Goal: Task Accomplishment & Management: Manage account settings

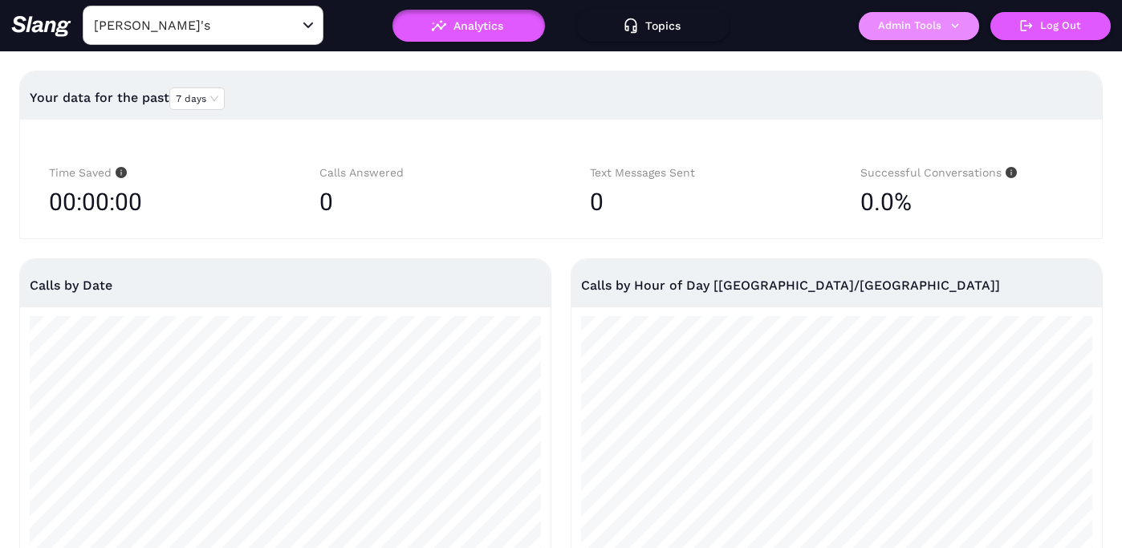
click at [915, 26] on button "Admin Tools" at bounding box center [919, 26] width 120 height 28
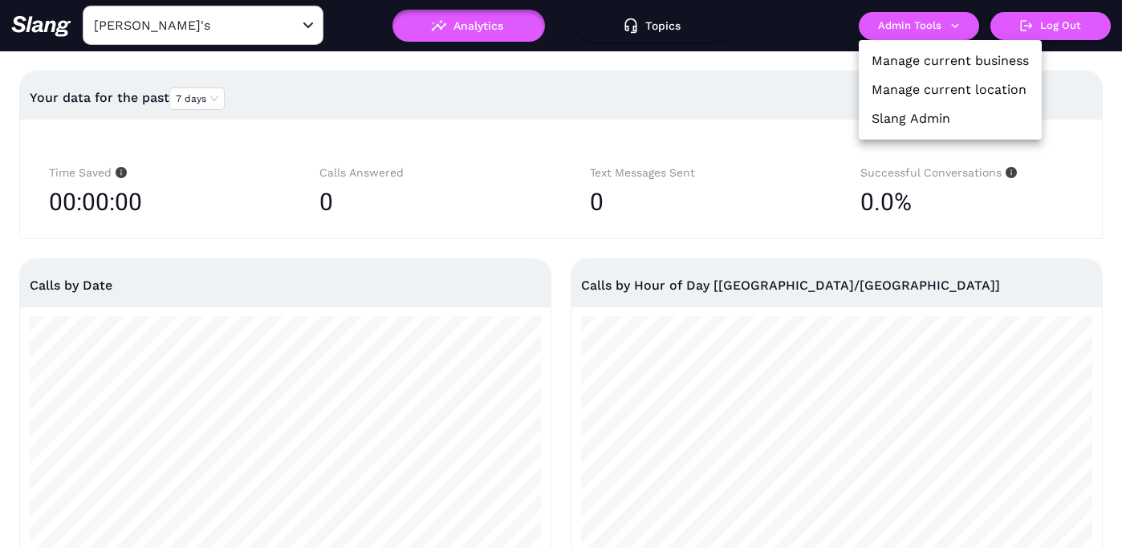
click at [910, 83] on link "Manage current location" at bounding box center [949, 89] width 155 height 19
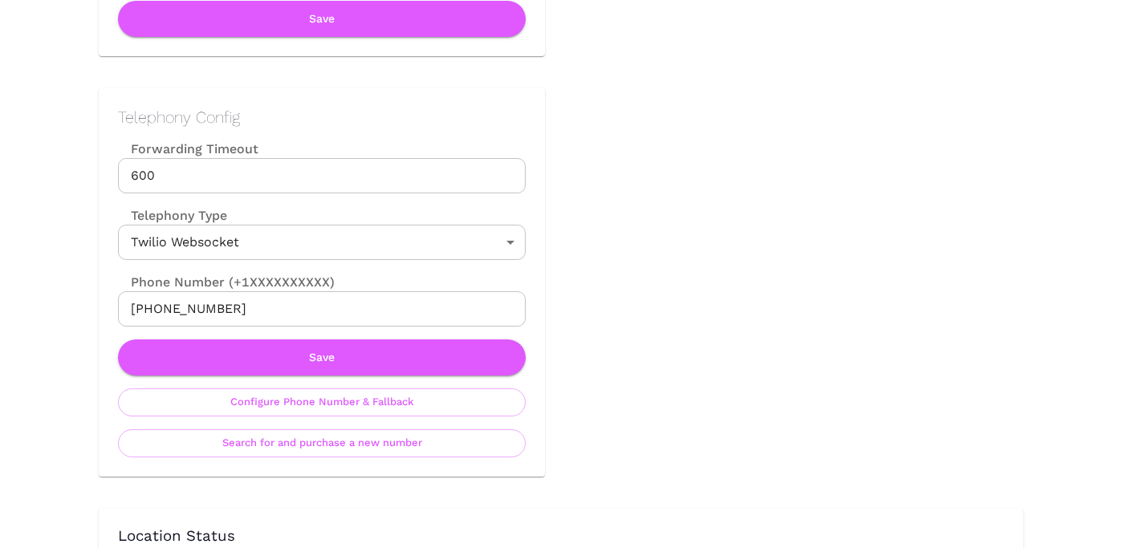
scroll to position [692, 0]
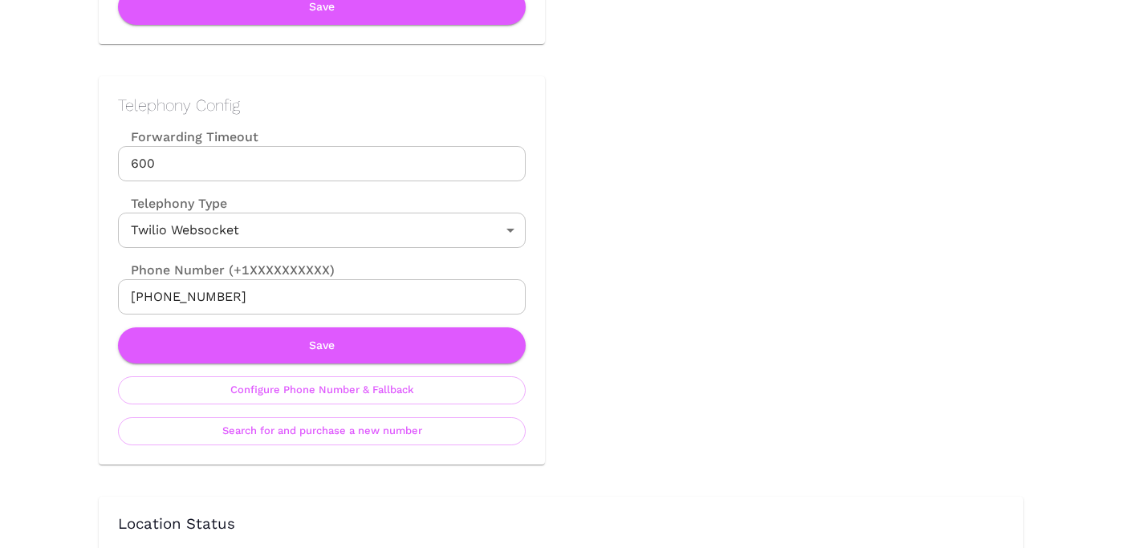
click at [379, 295] on input "+13802702298" at bounding box center [322, 296] width 408 height 35
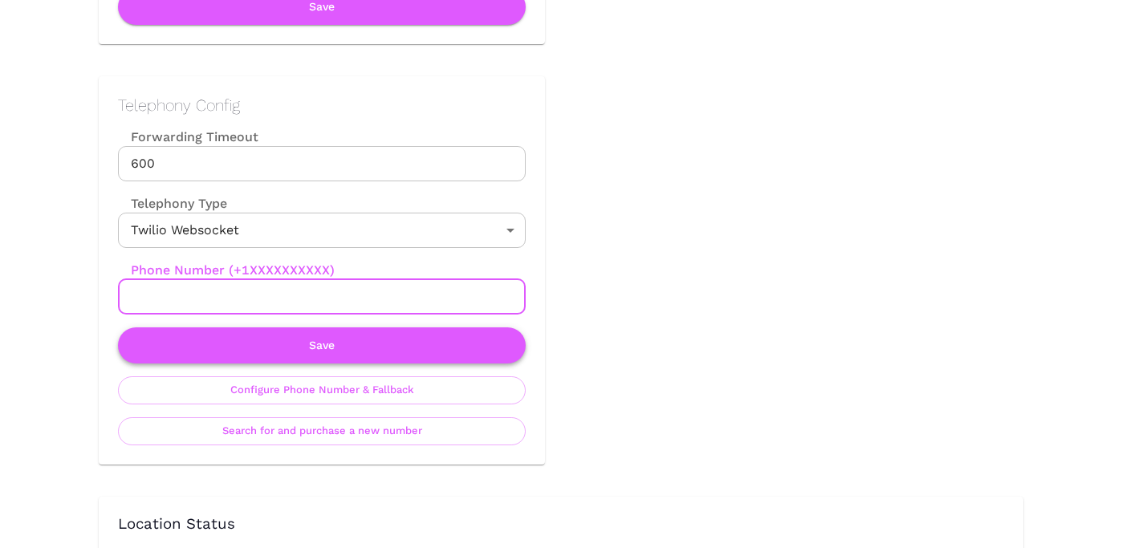
click at [336, 348] on button "Save" at bounding box center [322, 345] width 408 height 36
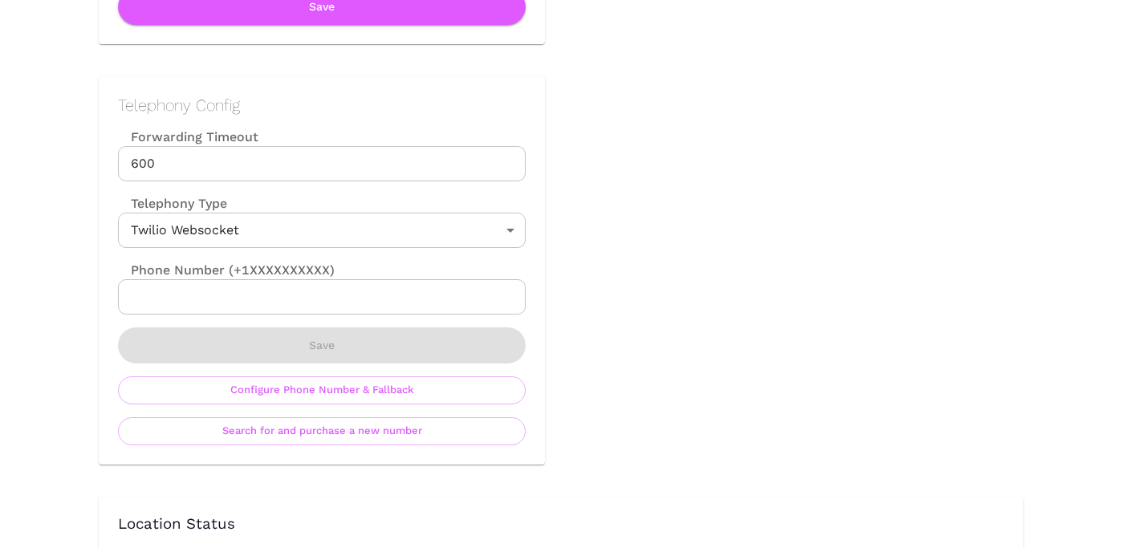
scroll to position [0, 0]
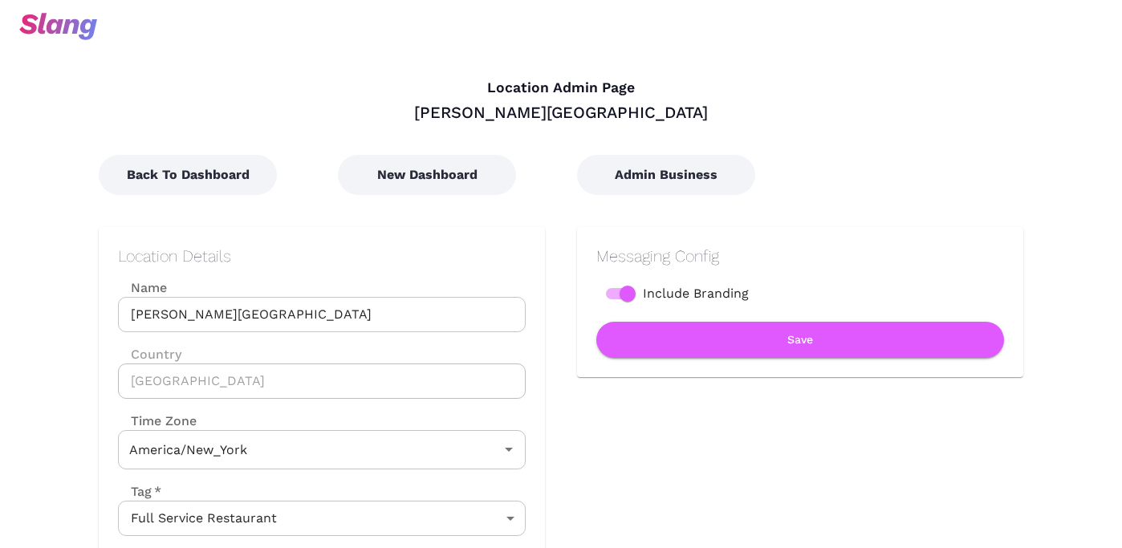
type input "Eastern Time"
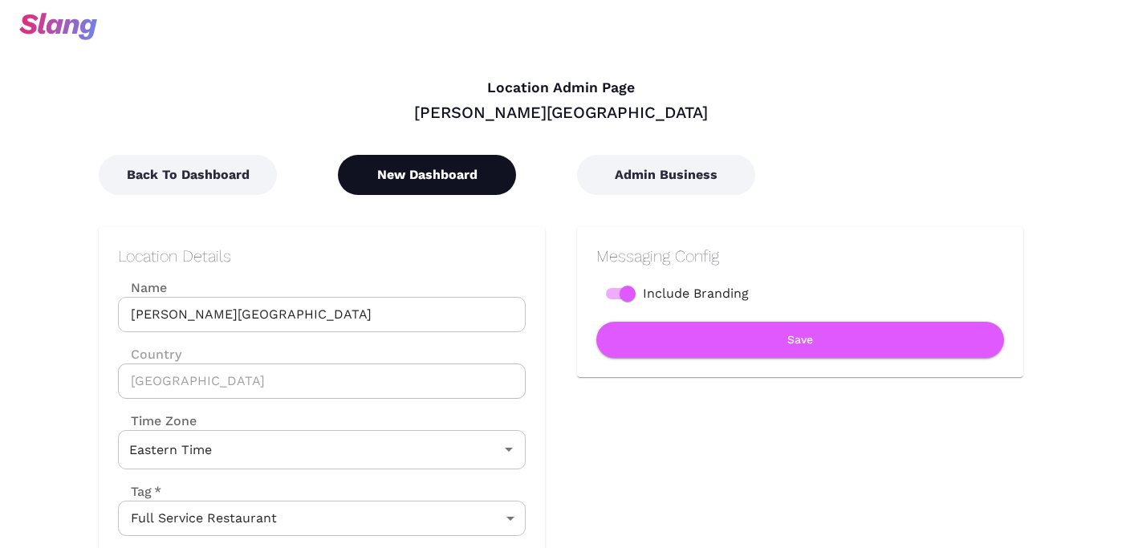
click at [436, 180] on button "New Dashboard" at bounding box center [427, 175] width 178 height 40
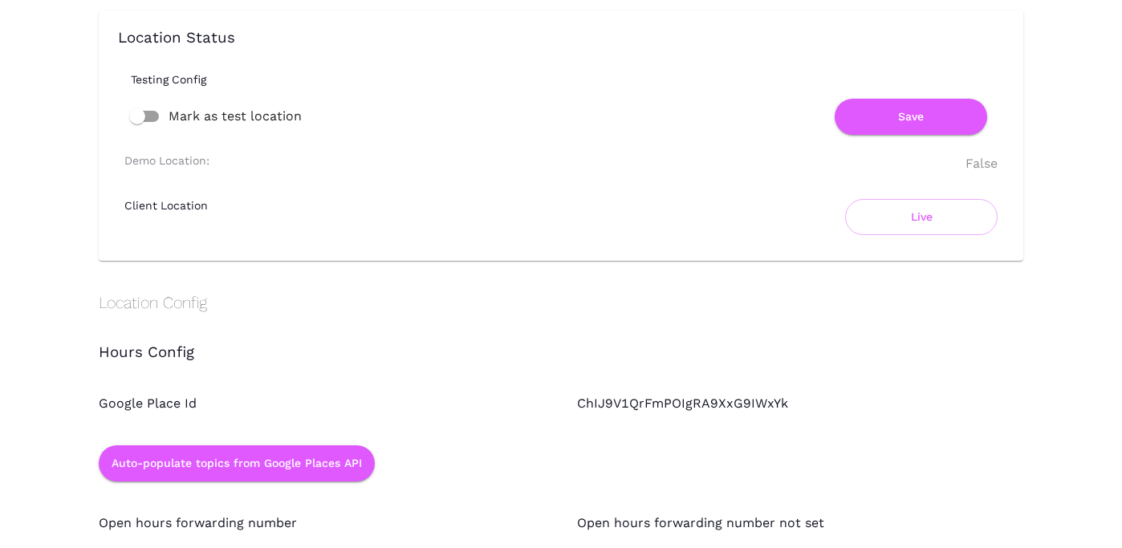
scroll to position [1096, 0]
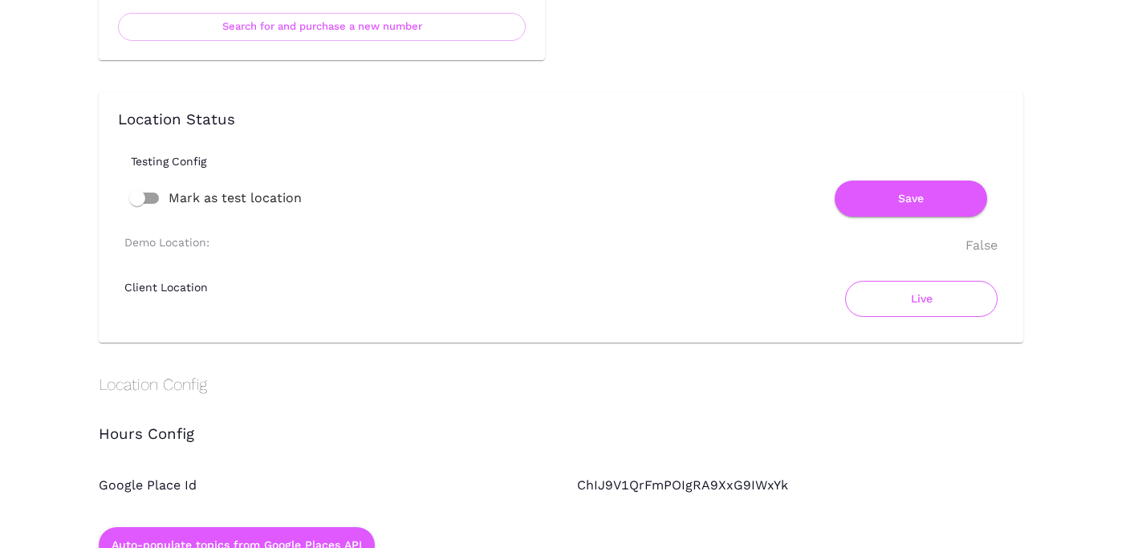
click at [918, 307] on button "Live" at bounding box center [921, 299] width 153 height 36
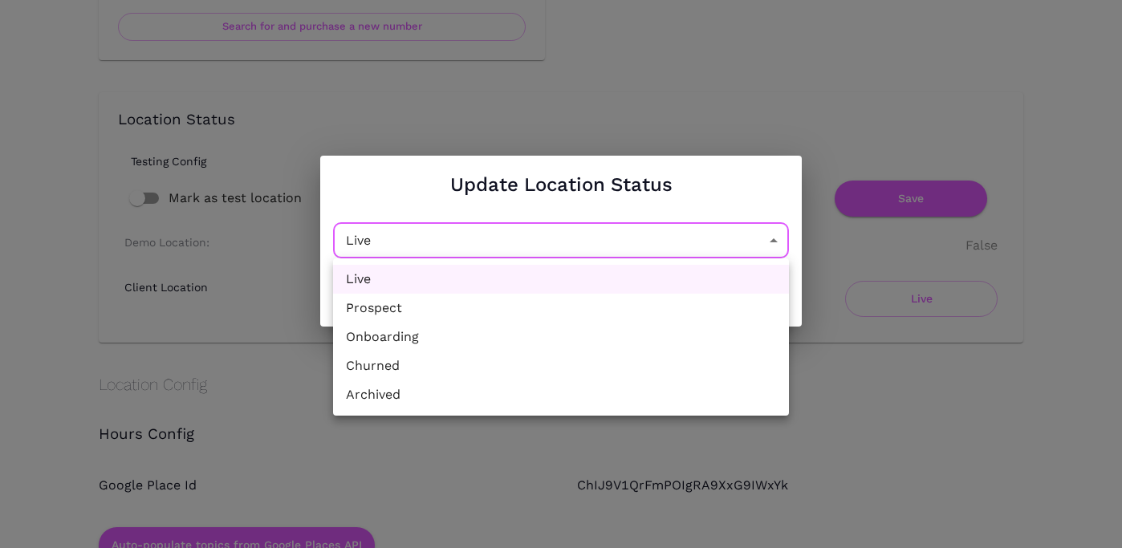
click at [502, 367] on li "Churned" at bounding box center [561, 366] width 456 height 29
type input "Churned"
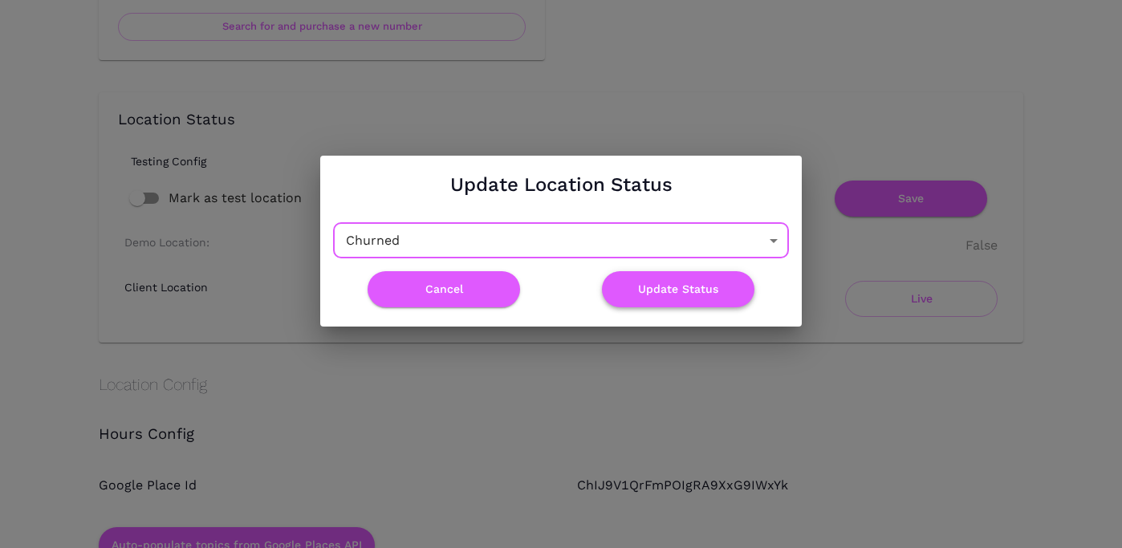
click at [687, 288] on button "Update Status" at bounding box center [678, 289] width 153 height 36
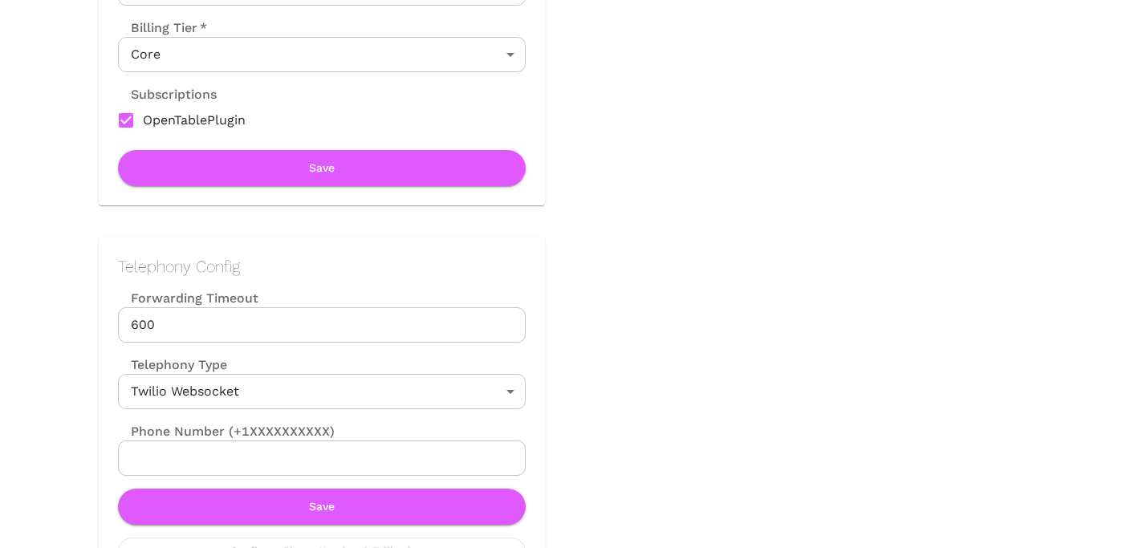
scroll to position [0, 0]
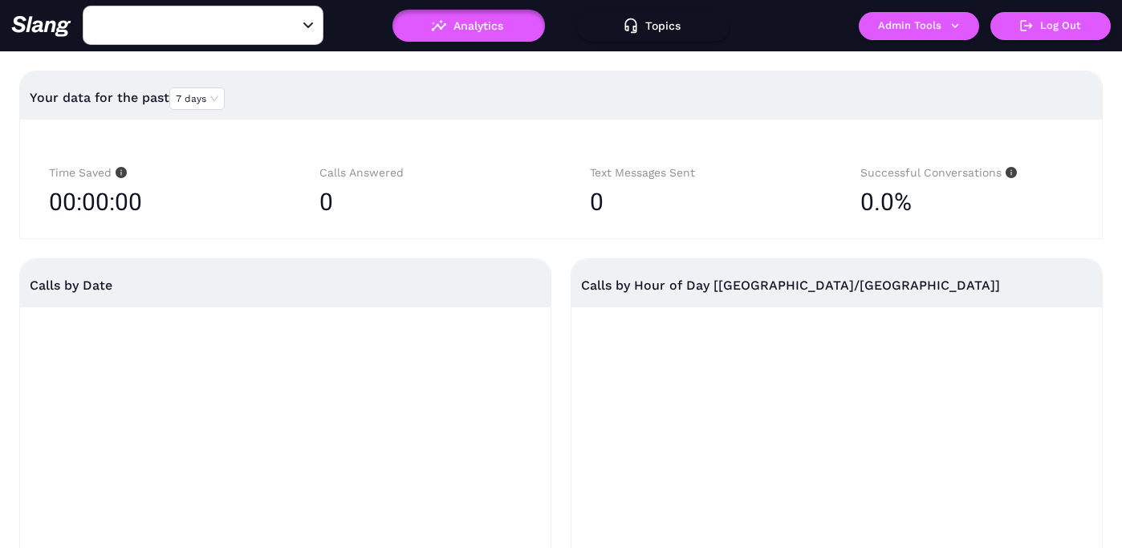
type input "Amelia Gene's"
click at [901, 30] on button "Admin Tools" at bounding box center [919, 26] width 120 height 28
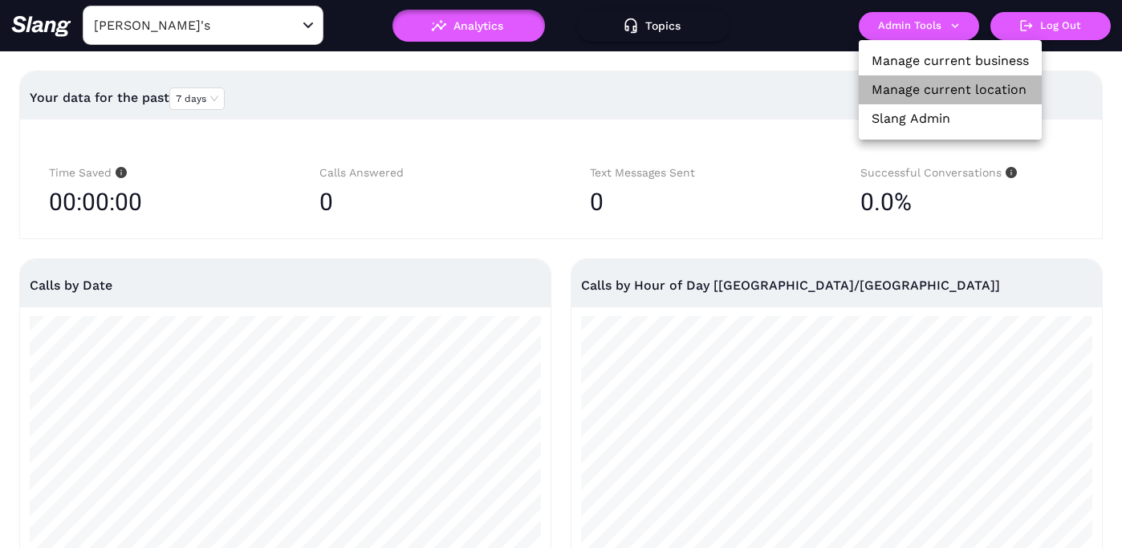
click at [899, 82] on link "Manage current location" at bounding box center [949, 89] width 155 height 19
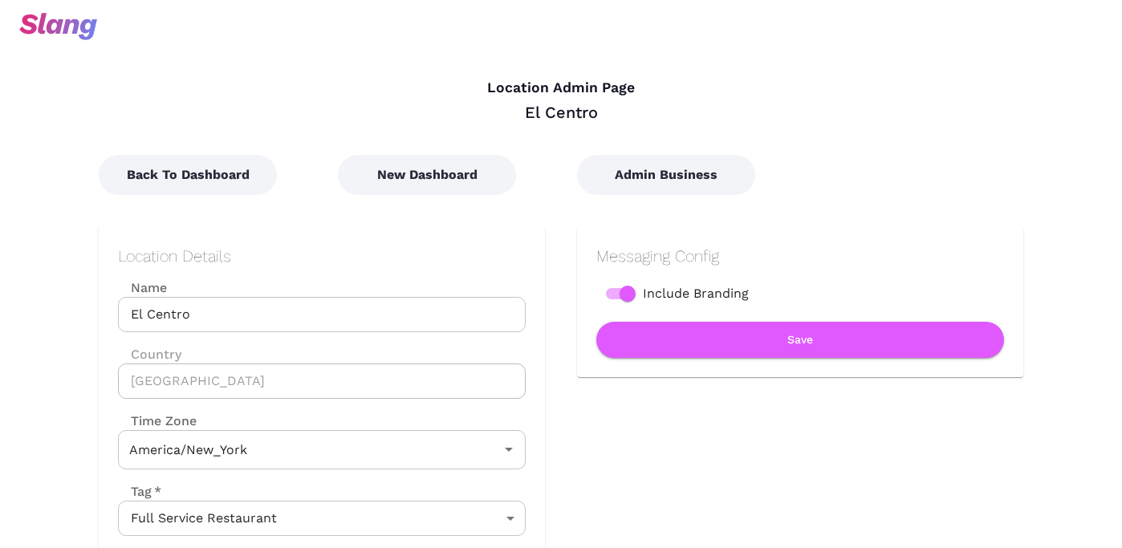
type input "Eastern Time"
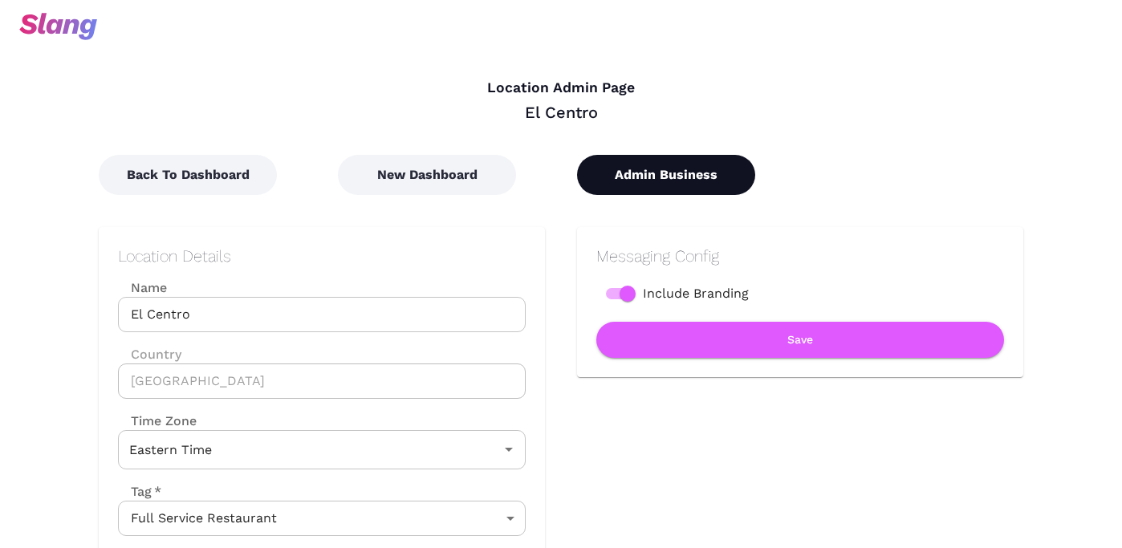
click at [645, 179] on button "Admin Business" at bounding box center [666, 175] width 178 height 40
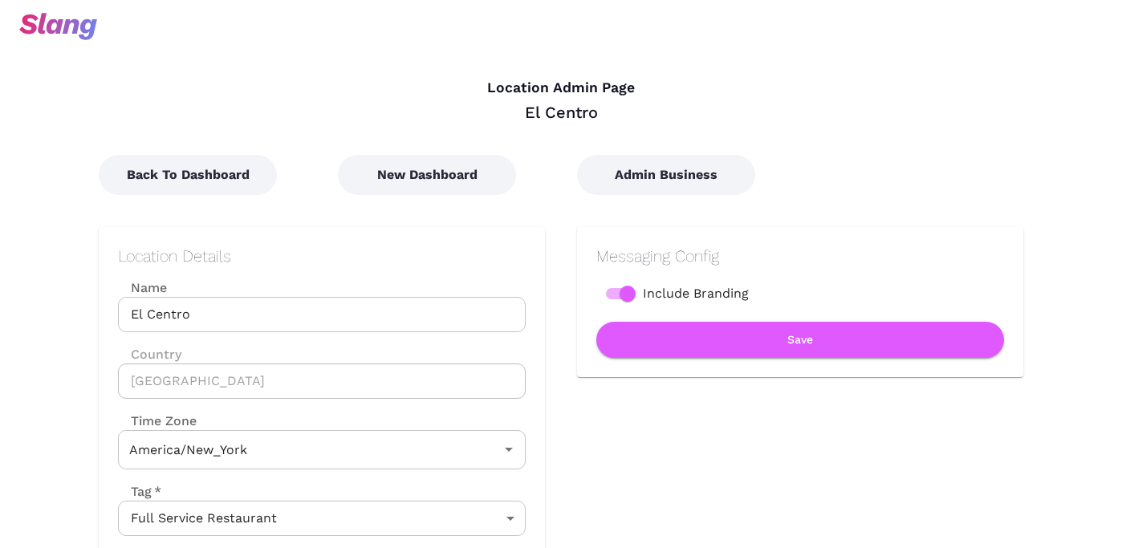
type input "Eastern Time"
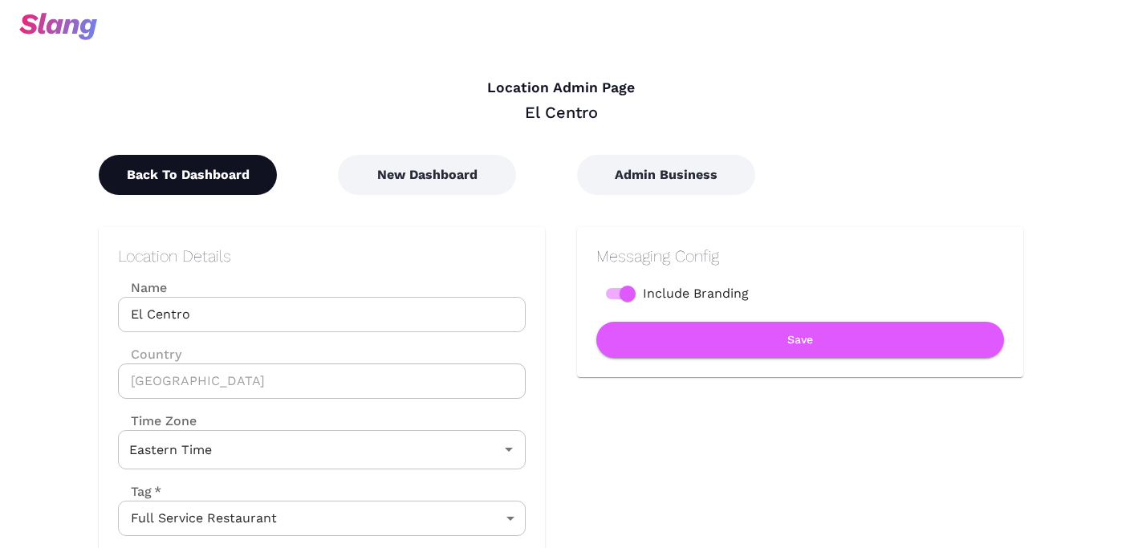
click at [157, 170] on button "Back To Dashboard" at bounding box center [188, 175] width 178 height 40
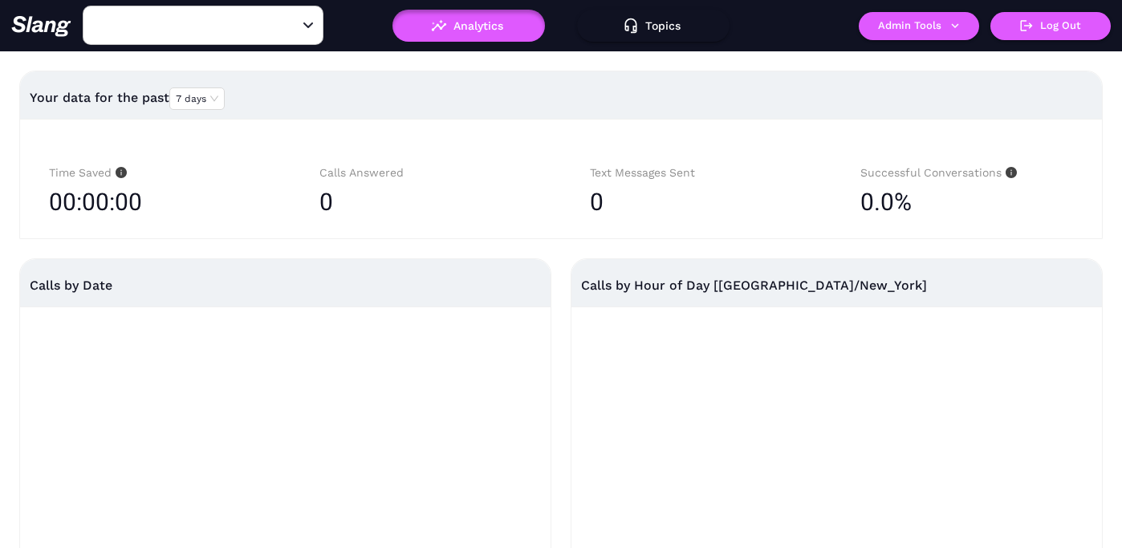
type input "El Centro"
click at [193, 29] on input "El Centro" at bounding box center [178, 25] width 177 height 25
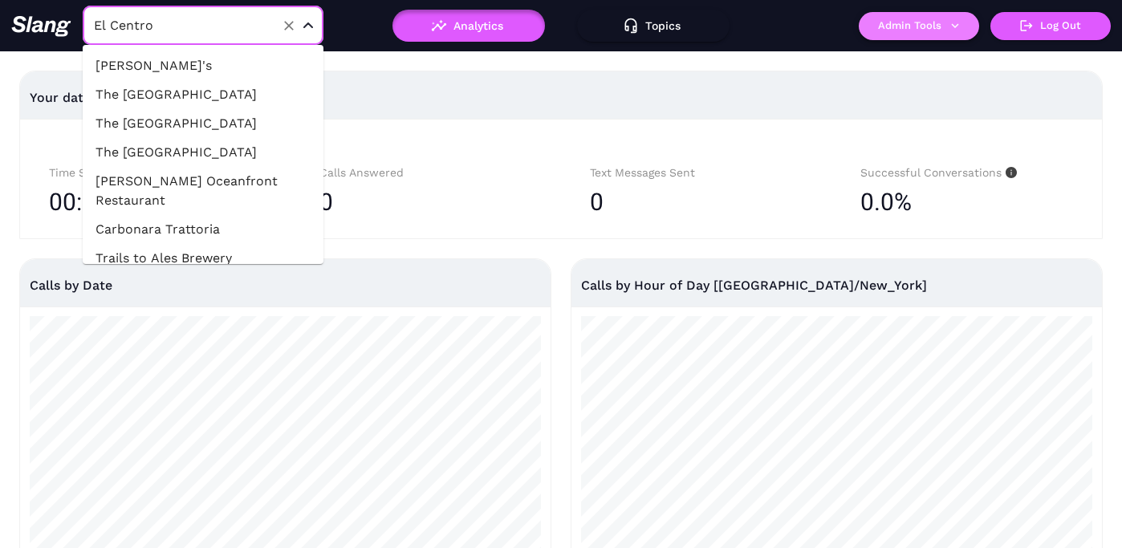
click at [934, 27] on button "Admin Tools" at bounding box center [919, 26] width 120 height 28
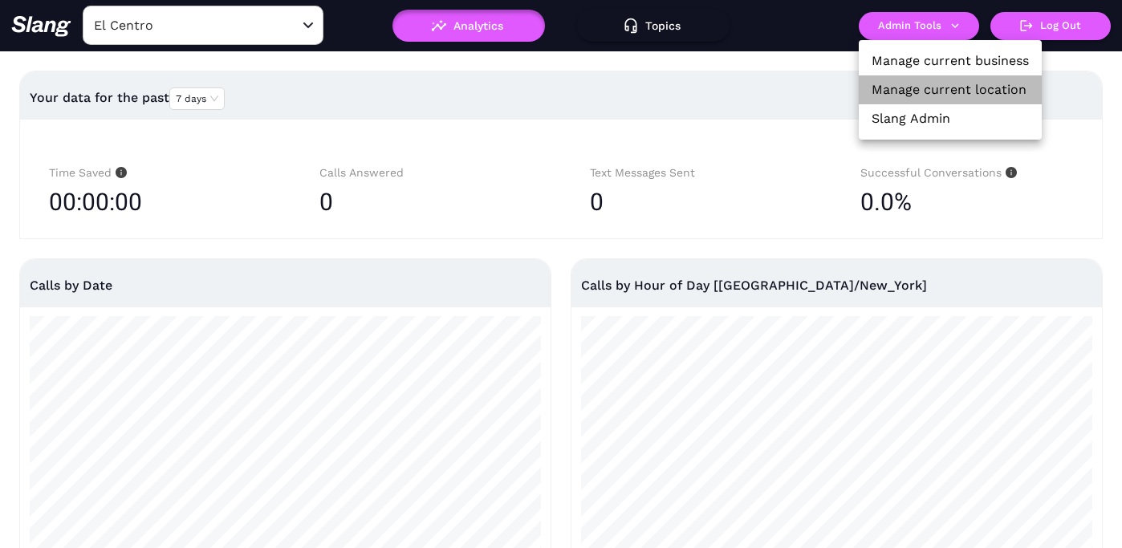
click at [930, 86] on link "Manage current location" at bounding box center [949, 89] width 155 height 19
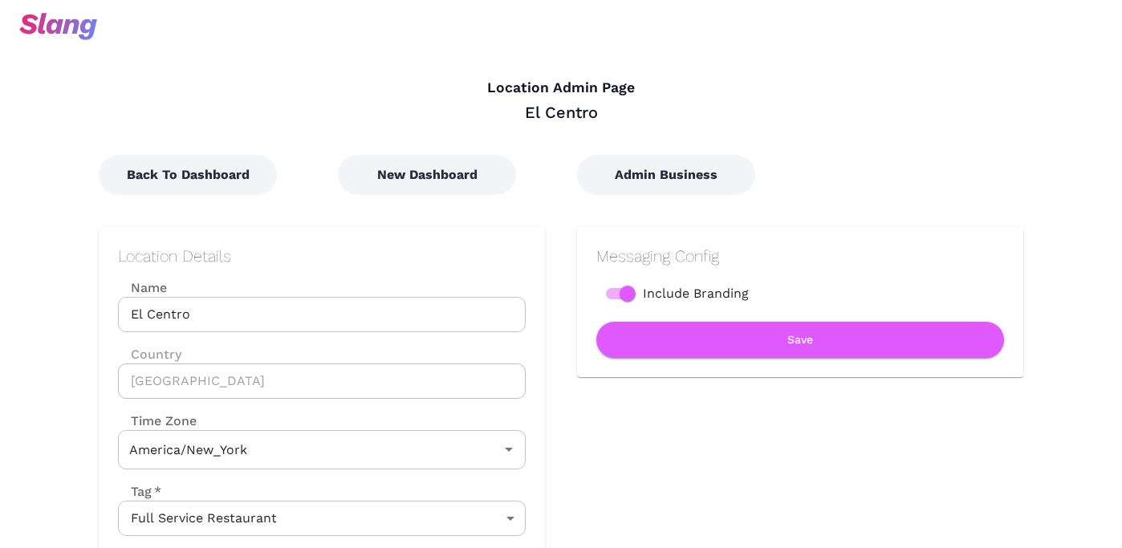
type input "Eastern Time"
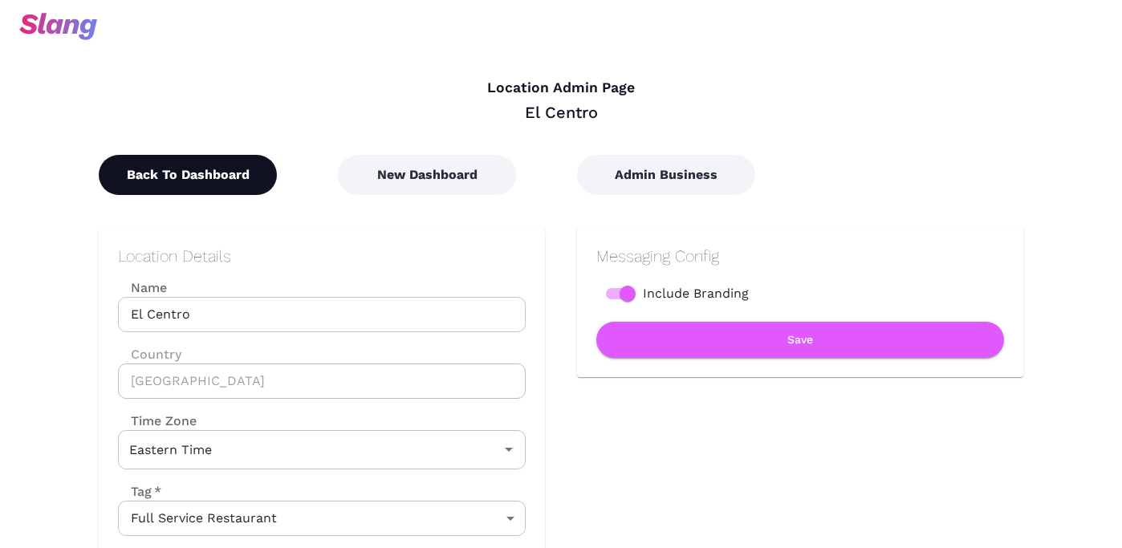
click at [199, 181] on button "Back To Dashboard" at bounding box center [188, 175] width 178 height 40
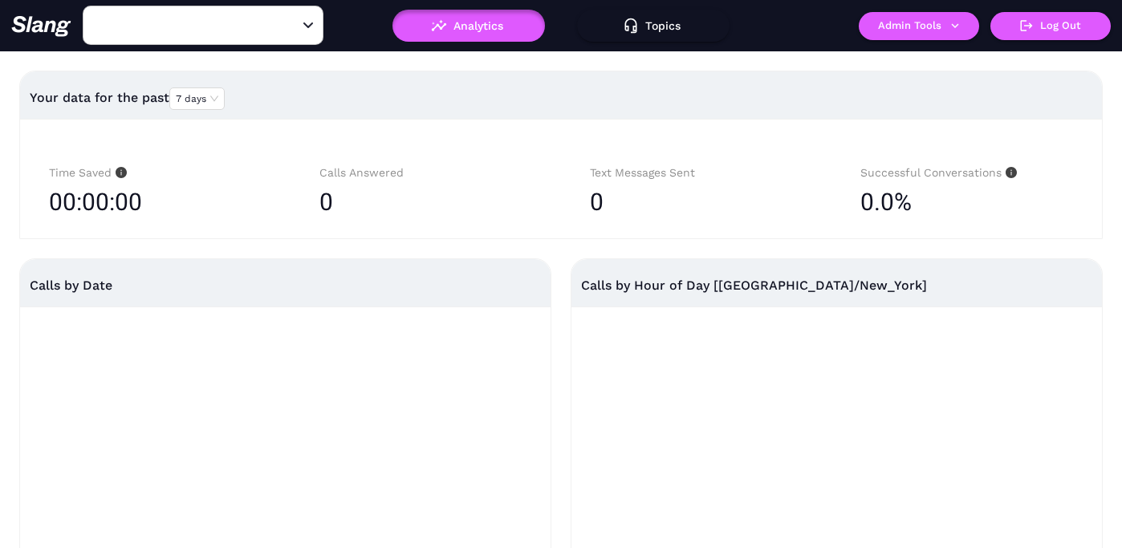
type input "El Centro"
click at [170, 29] on input "El Centro" at bounding box center [178, 25] width 177 height 25
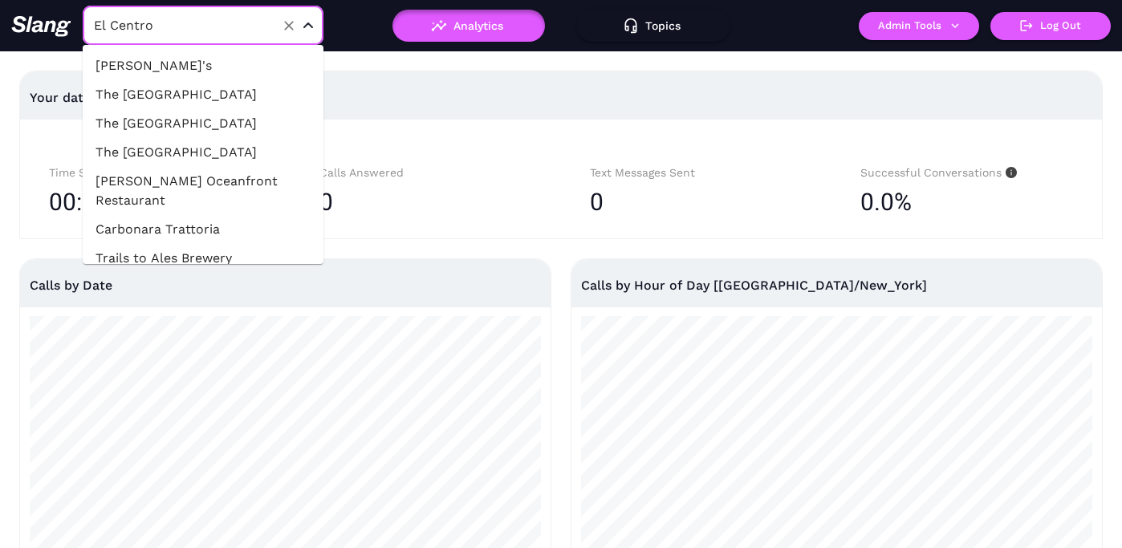
click at [169, 65] on li "[PERSON_NAME]'s" at bounding box center [203, 65] width 241 height 29
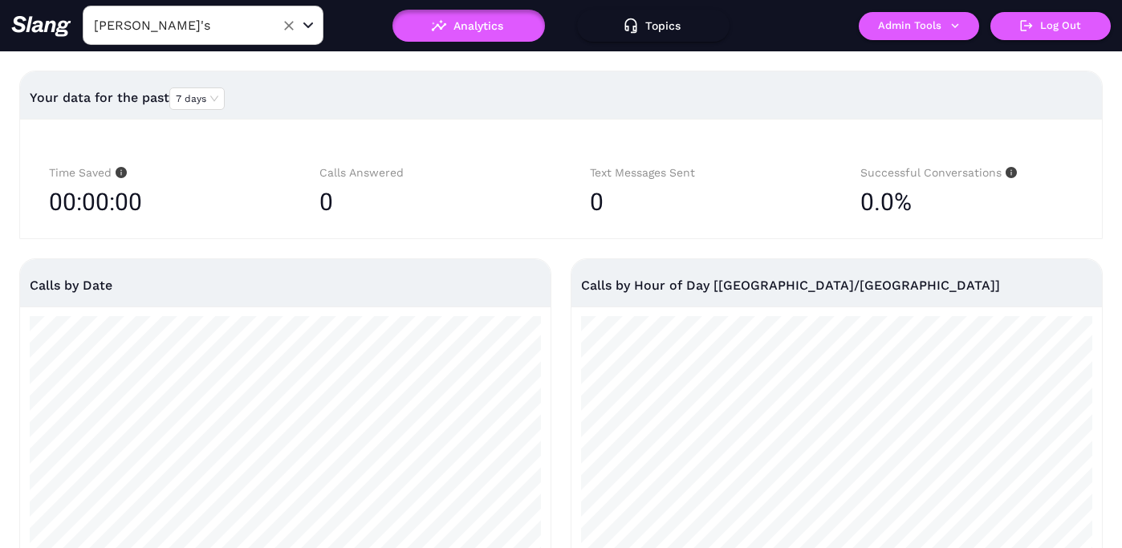
click at [201, 31] on input "[PERSON_NAME]'s" at bounding box center [178, 25] width 177 height 25
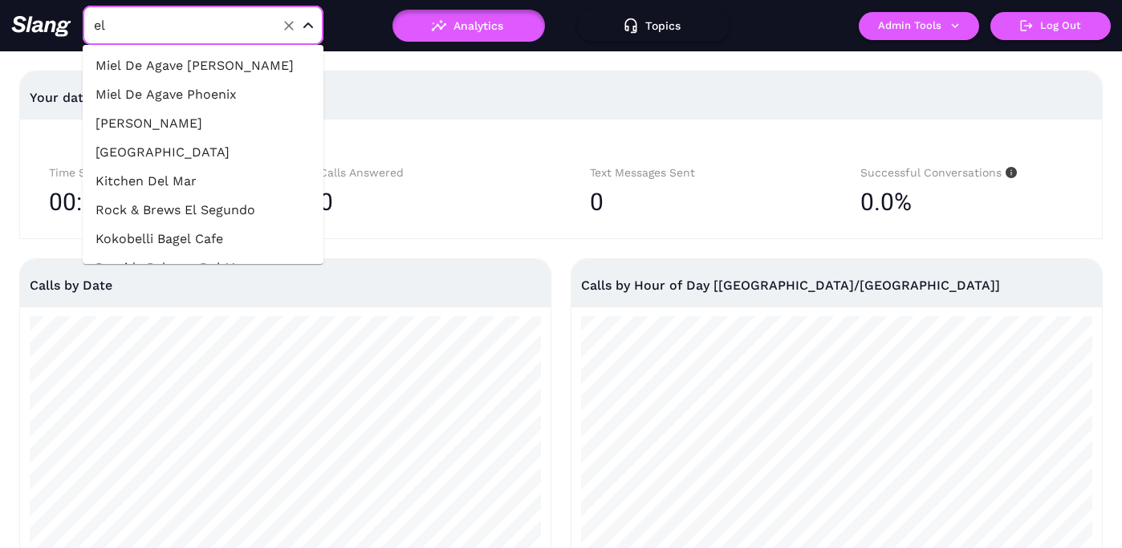
type input "e"
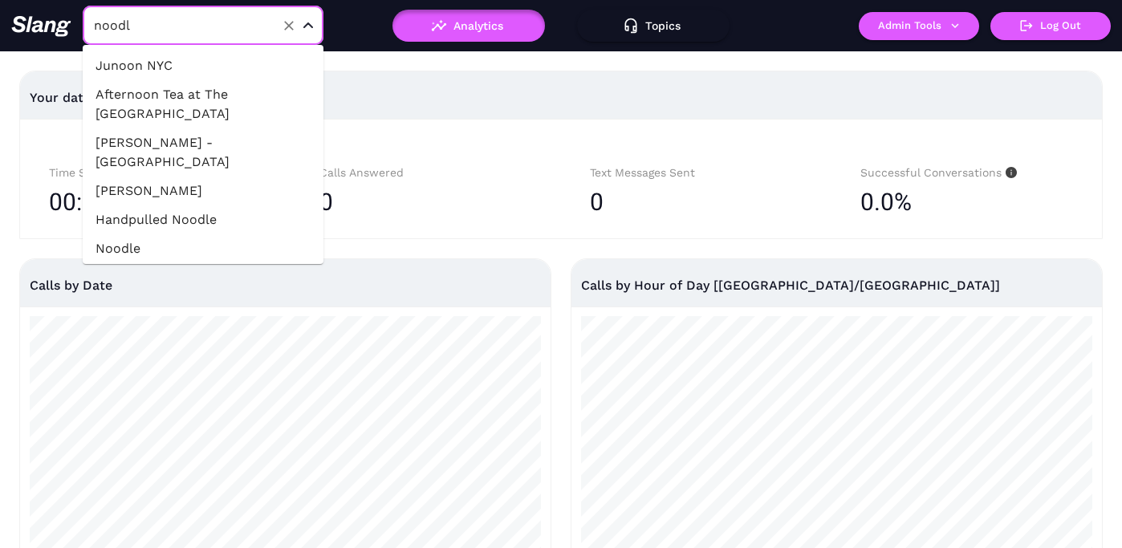
type input "noodle"
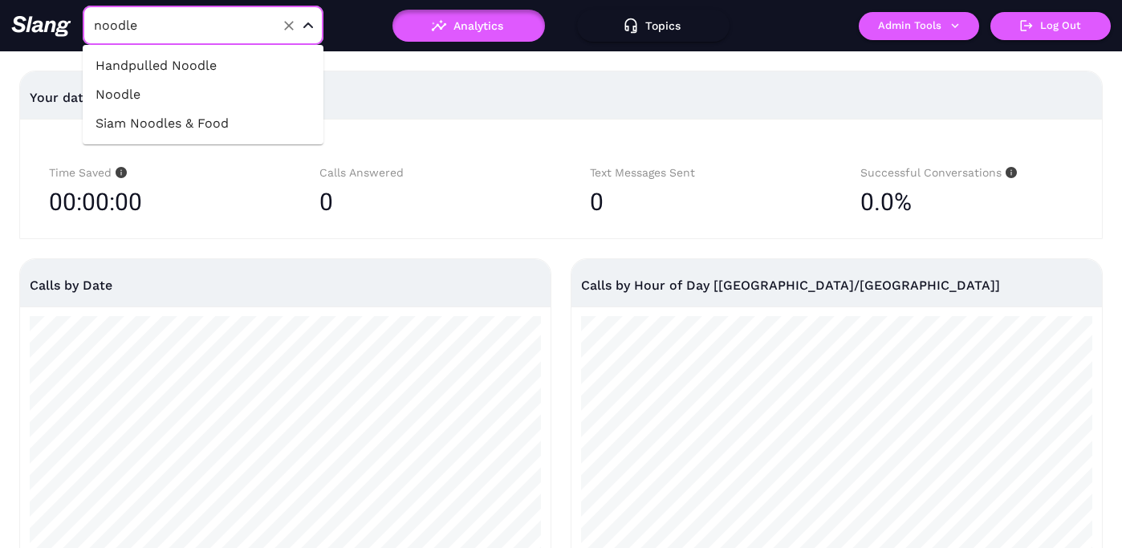
click at [211, 67] on li "Handpulled Noodle" at bounding box center [203, 65] width 241 height 29
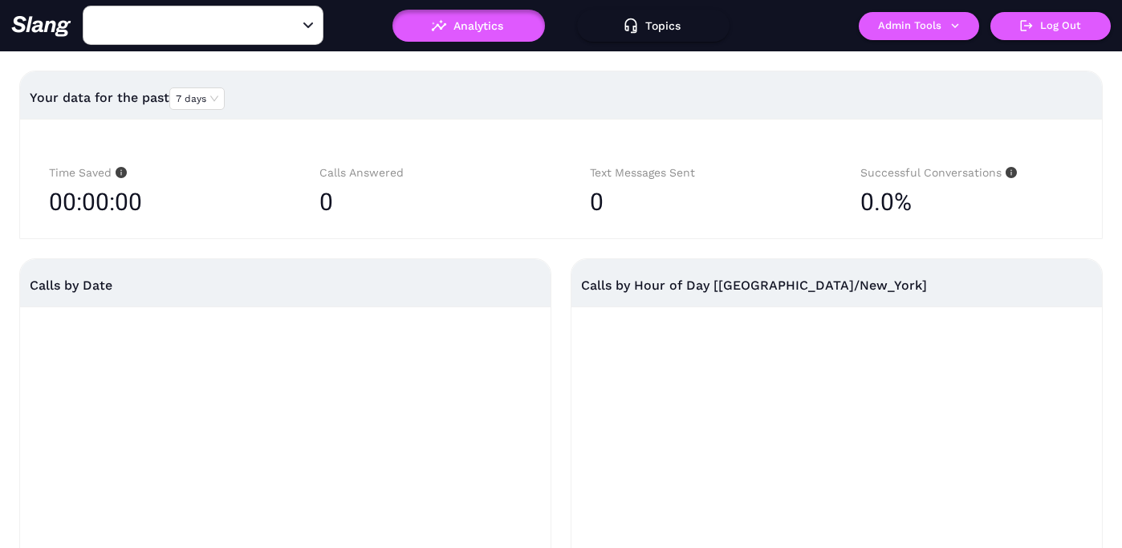
type input "Handpulled Noodle"
click at [910, 31] on button "Admin Tools" at bounding box center [919, 26] width 120 height 28
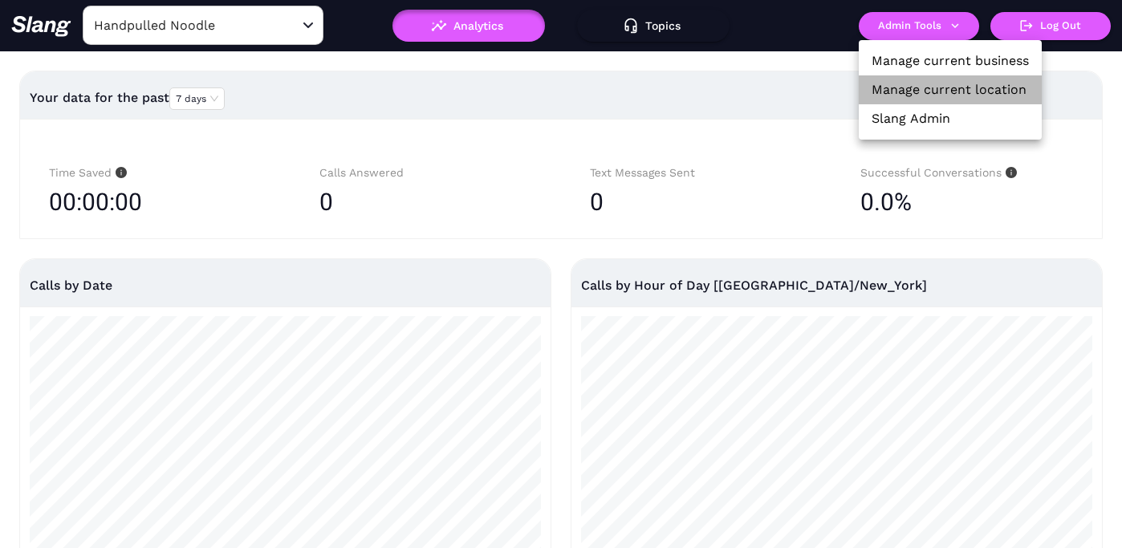
click at [911, 85] on link "Manage current location" at bounding box center [949, 89] width 155 height 19
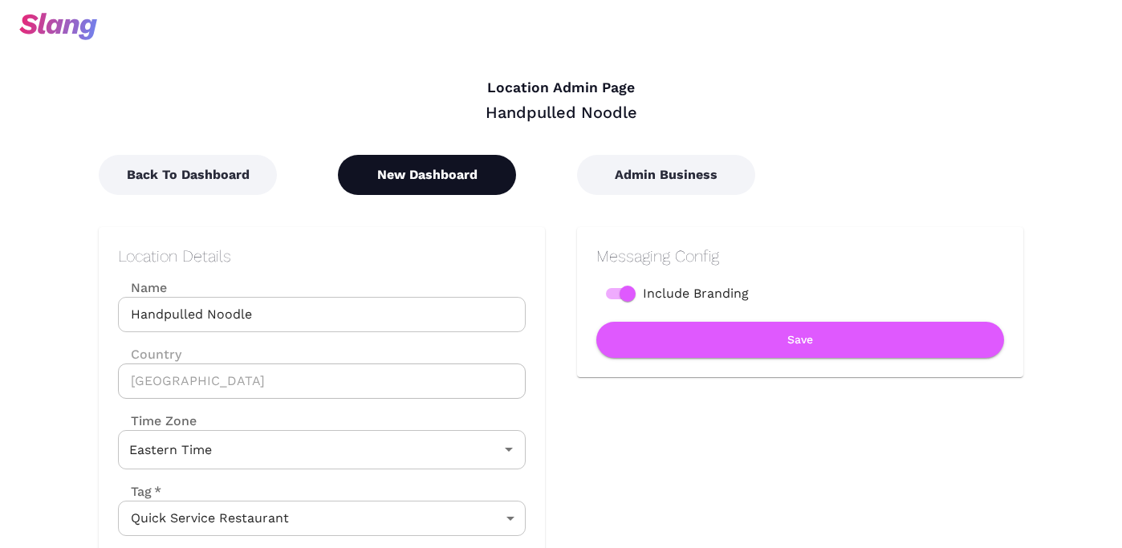
click at [413, 169] on button "New Dashboard" at bounding box center [427, 175] width 178 height 40
